Goal: Information Seeking & Learning: Learn about a topic

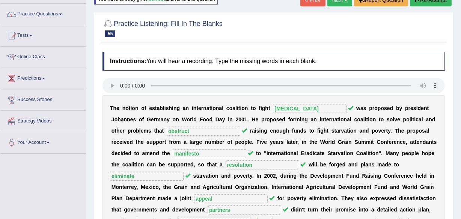
scroll to position [47, 0]
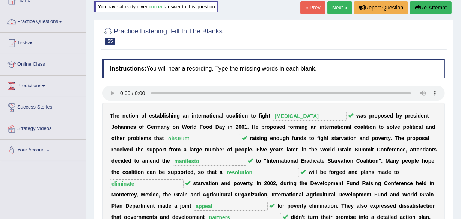
click at [52, 26] on link "Practice Questions" at bounding box center [43, 20] width 86 height 19
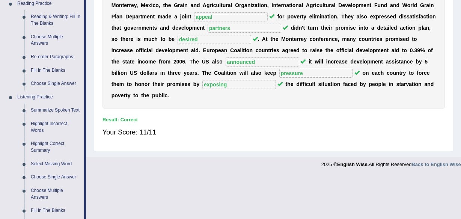
scroll to position [246, 0]
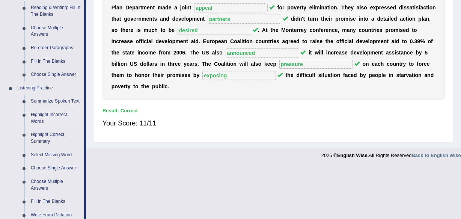
click at [36, 115] on link "Highlight Incorrect Words" at bounding box center [55, 118] width 57 height 20
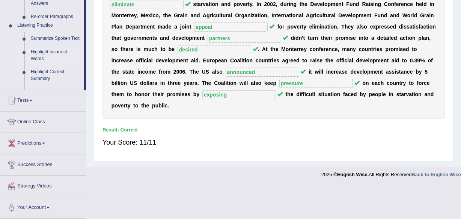
scroll to position [139, 0]
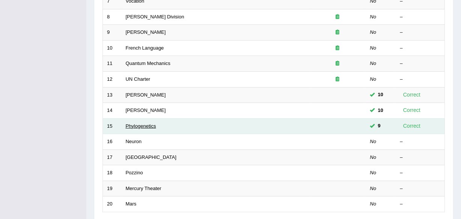
click at [142, 125] on link "Phylogenetics" at bounding box center [141, 126] width 30 height 6
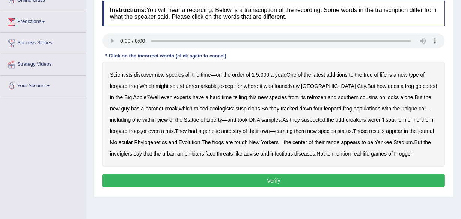
scroll to position [115, 0]
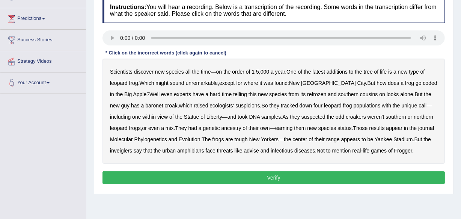
click at [423, 82] on b "coded" at bounding box center [430, 83] width 14 height 6
click at [307, 96] on b "refrozen" at bounding box center [316, 94] width 19 height 6
click at [145, 107] on b "baronet" at bounding box center [154, 106] width 18 height 6
click at [116, 150] on b "inveiglers" at bounding box center [121, 151] width 22 height 6
click at [254, 151] on b "advise" at bounding box center [251, 151] width 15 height 6
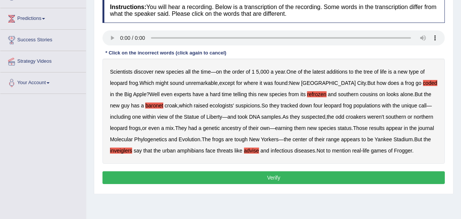
click at [358, 177] on button "Verify" at bounding box center [274, 177] width 343 height 13
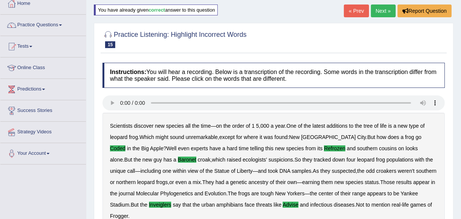
scroll to position [35, 0]
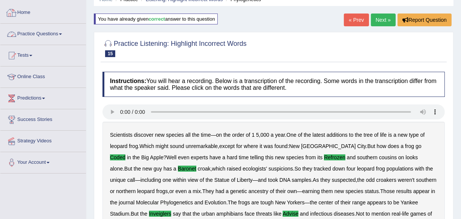
click at [41, 30] on link "Practice Questions" at bounding box center [43, 33] width 86 height 19
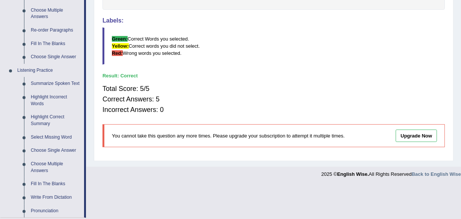
scroll to position [267, 0]
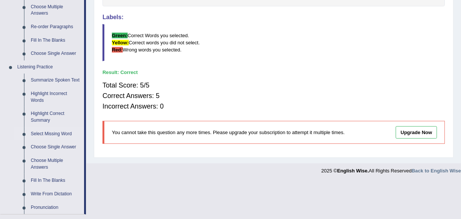
click at [50, 131] on link "Select Missing Word" at bounding box center [55, 134] width 57 height 14
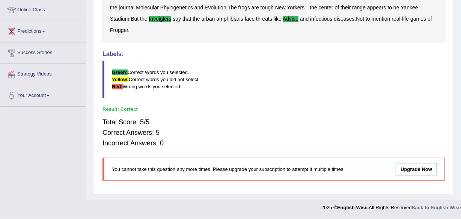
scroll to position [103, 0]
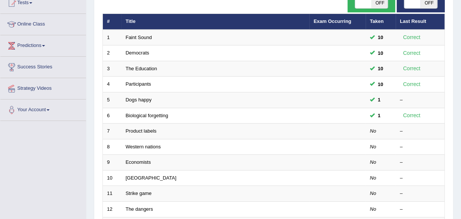
scroll to position [100, 0]
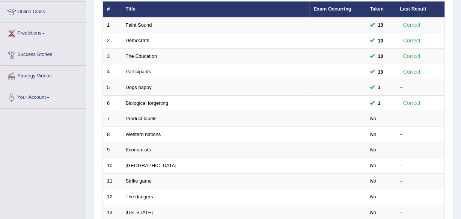
click at [456, 82] on html "Toggle navigation Home Practice Questions Speaking Practice Read Aloud Repeat S…" at bounding box center [230, 9] width 461 height 219
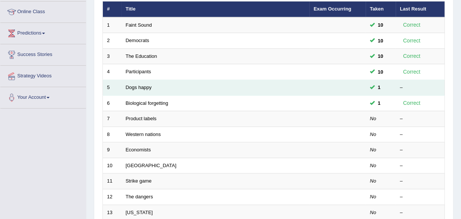
click at [144, 90] on td "Dogs happy" at bounding box center [216, 88] width 188 height 16
click at [130, 88] on link "Dogs happy" at bounding box center [139, 88] width 26 height 6
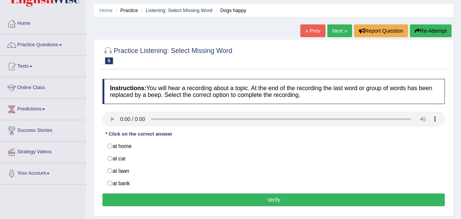
scroll to position [26, 0]
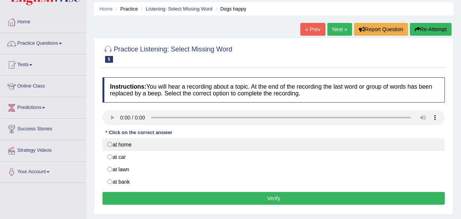
click at [121, 144] on label "at home" at bounding box center [274, 144] width 343 height 13
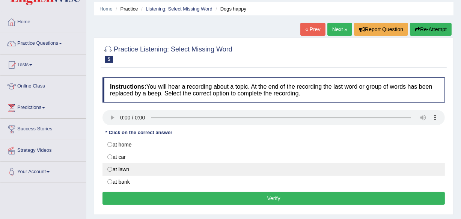
radio input "true"
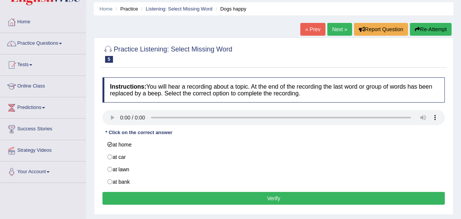
click at [147, 189] on div "Instructions: You will hear a recording about a topic. At the end of the record…" at bounding box center [274, 142] width 346 height 137
click at [147, 195] on button "Verify" at bounding box center [274, 198] width 343 height 13
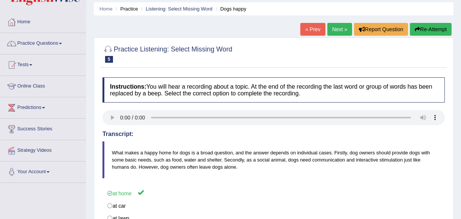
click at [426, 29] on button "Re-Attempt" at bounding box center [431, 29] width 42 height 13
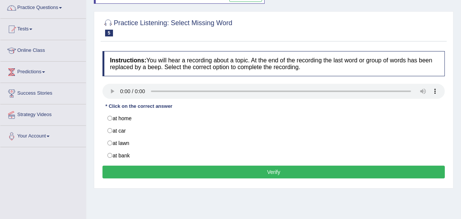
scroll to position [68, 0]
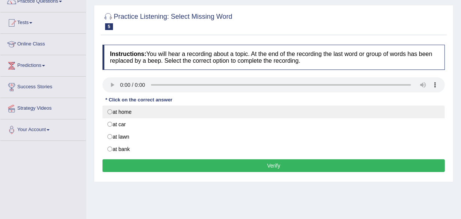
click at [117, 115] on label "at home" at bounding box center [274, 112] width 343 height 13
radio input "true"
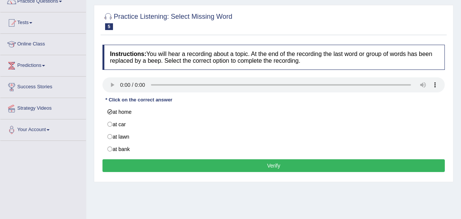
click at [180, 165] on button "Verify" at bounding box center [274, 165] width 343 height 13
